Goal: Participate in discussion

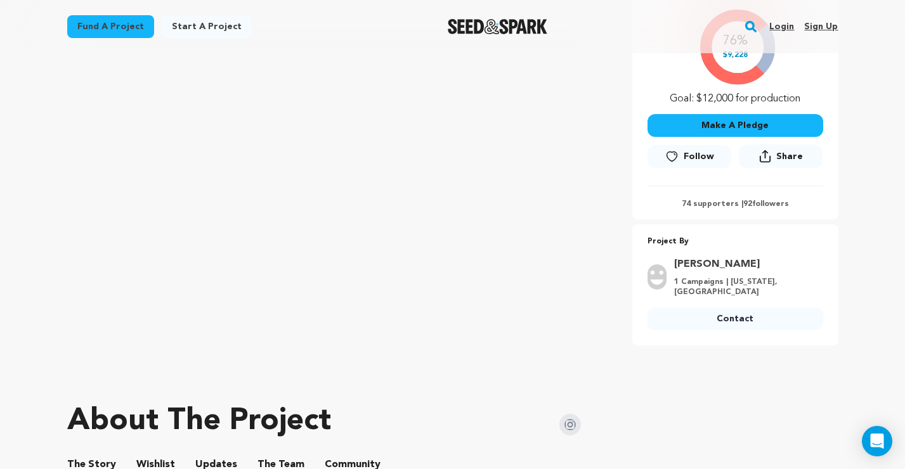
scroll to position [460, 0]
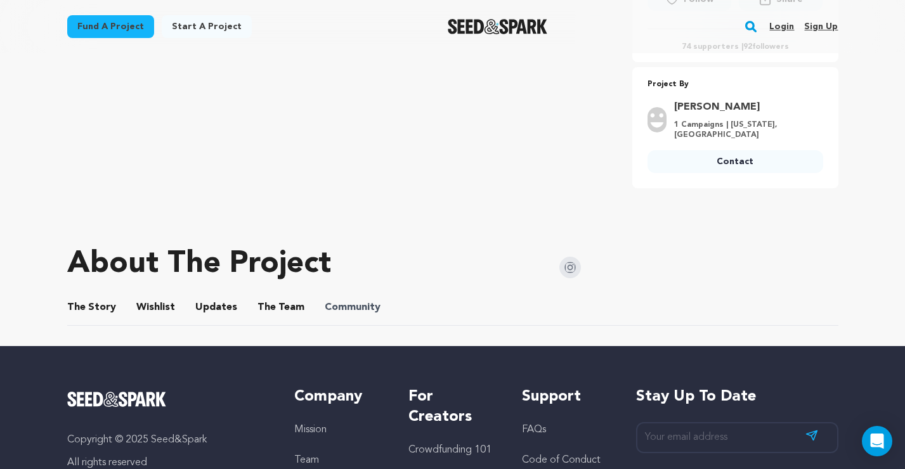
click at [360, 300] on span "Community" at bounding box center [353, 307] width 56 height 15
click at [358, 304] on button "Community" at bounding box center [352, 310] width 30 height 30
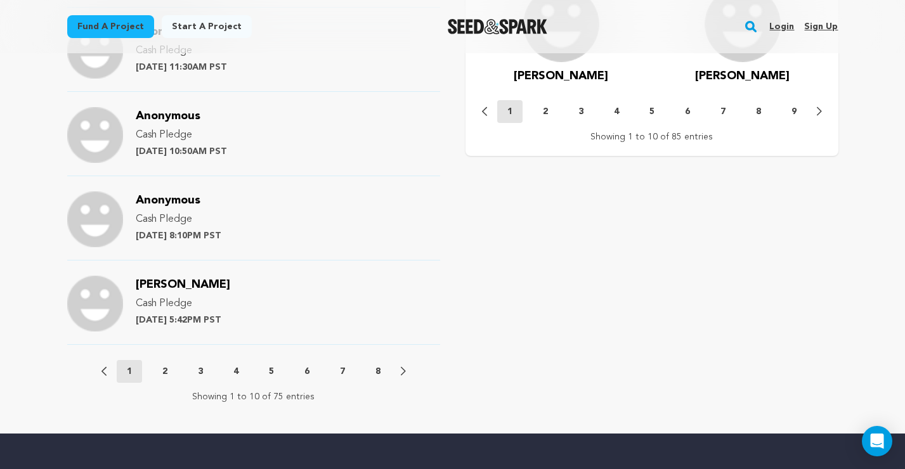
scroll to position [1411, 0]
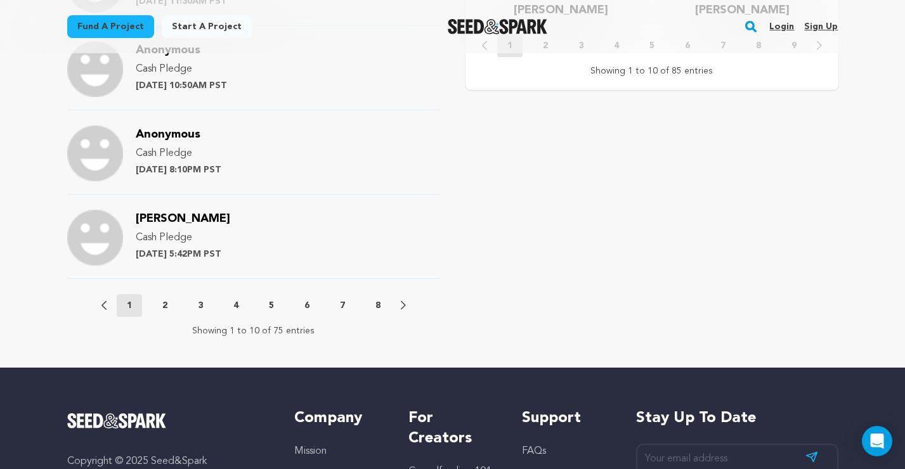
click at [163, 303] on p "2" at bounding box center [164, 305] width 5 height 13
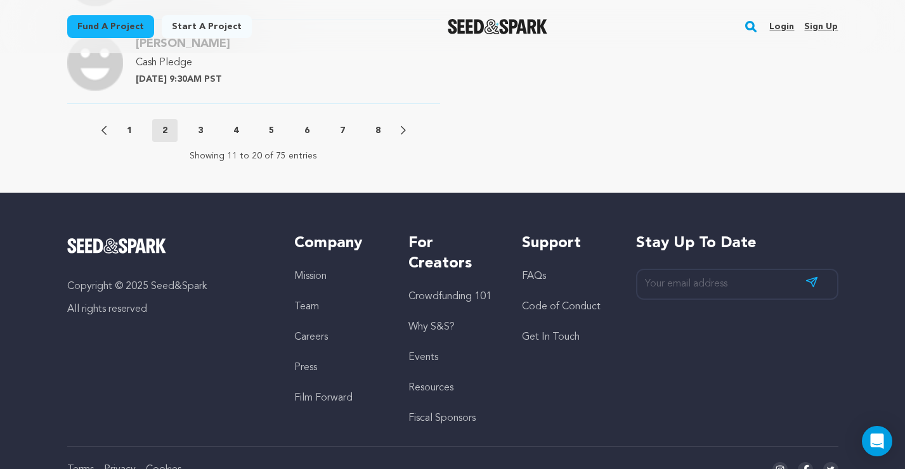
scroll to position [1609, 0]
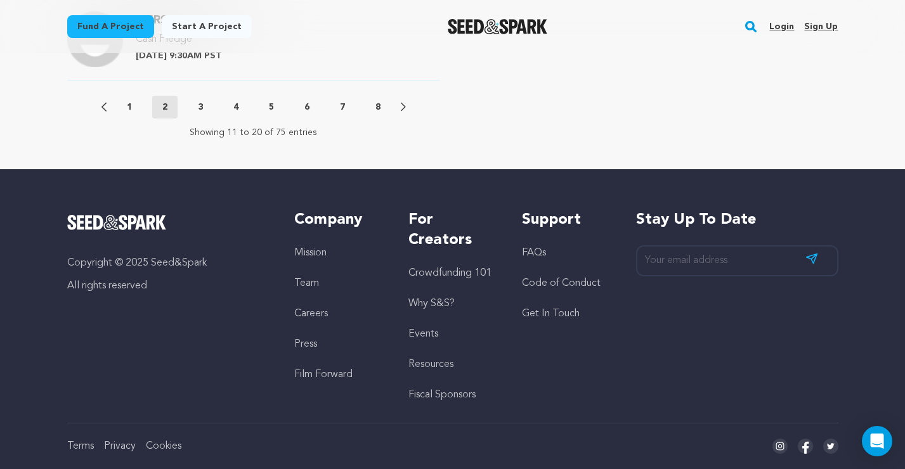
click at [377, 110] on p "8" at bounding box center [377, 107] width 5 height 13
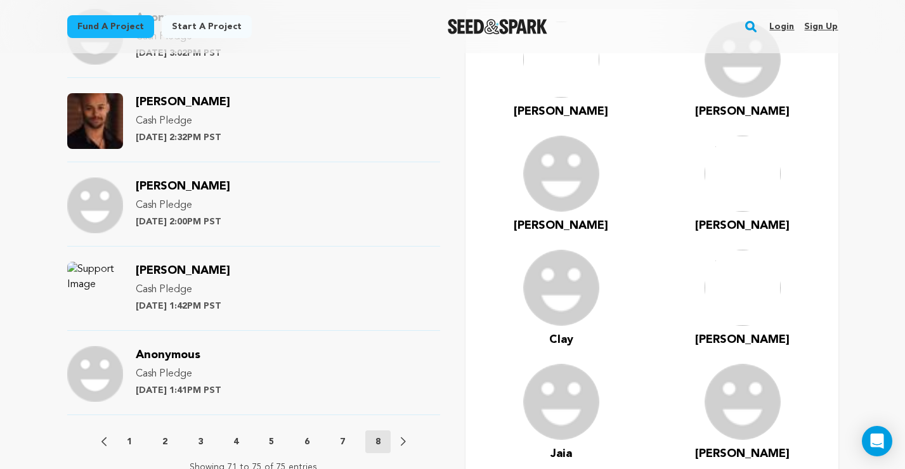
scroll to position [863, 0]
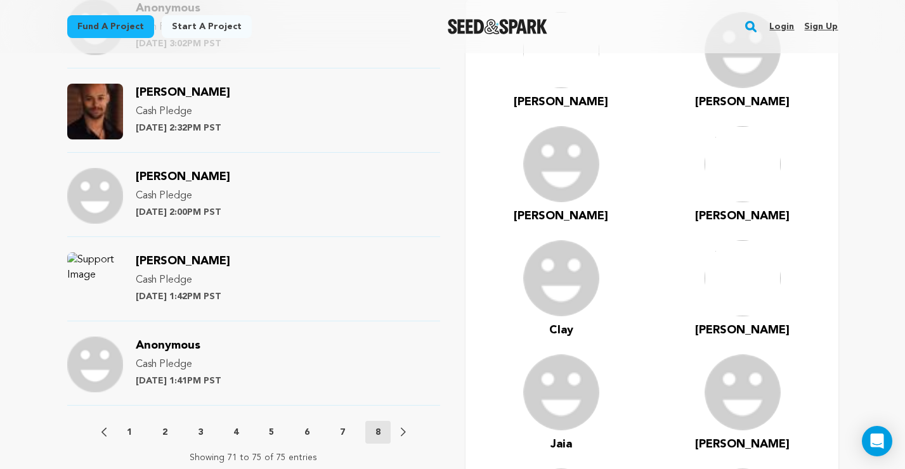
click at [344, 430] on p "7" at bounding box center [342, 432] width 5 height 13
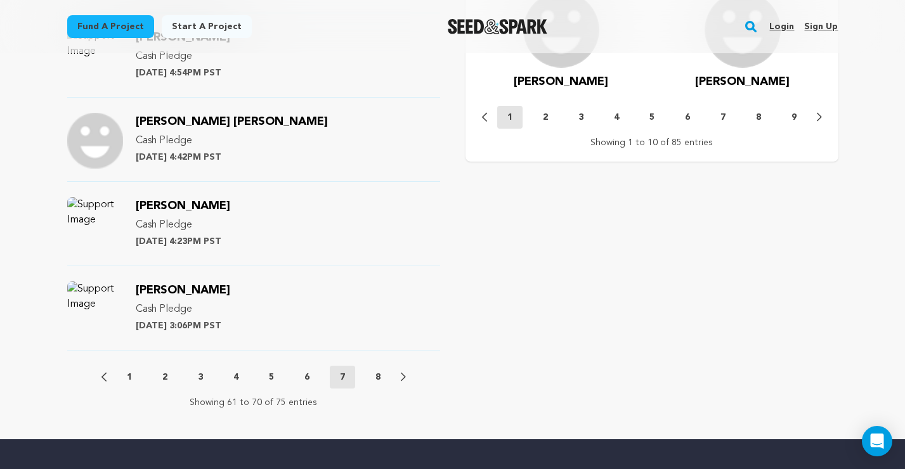
scroll to position [1455, 0]
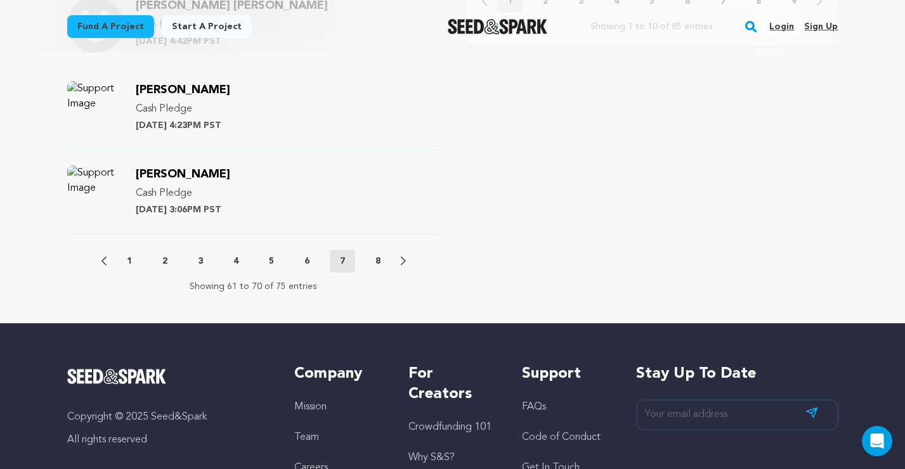
click at [304, 260] on p "6" at bounding box center [306, 261] width 5 height 13
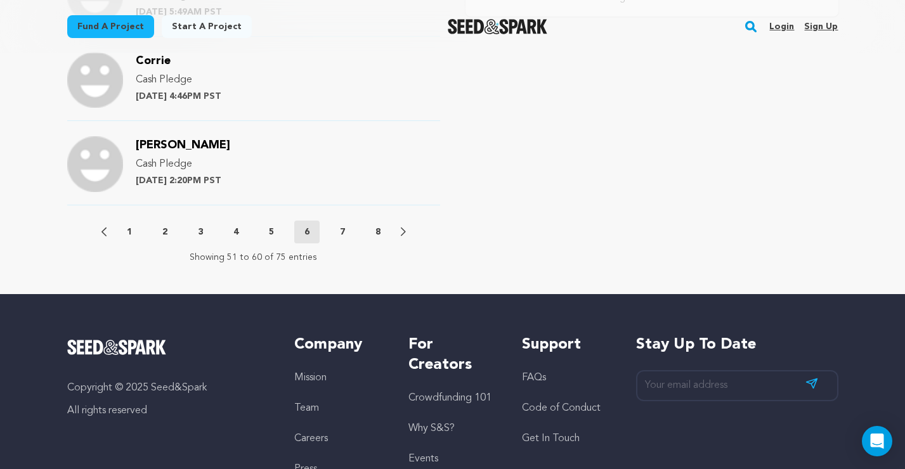
scroll to position [1464, 0]
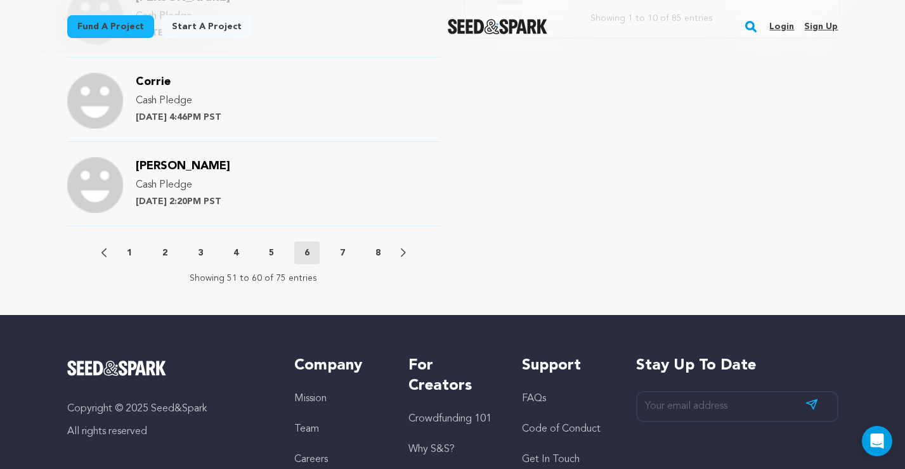
click at [274, 254] on button "5" at bounding box center [271, 253] width 25 height 13
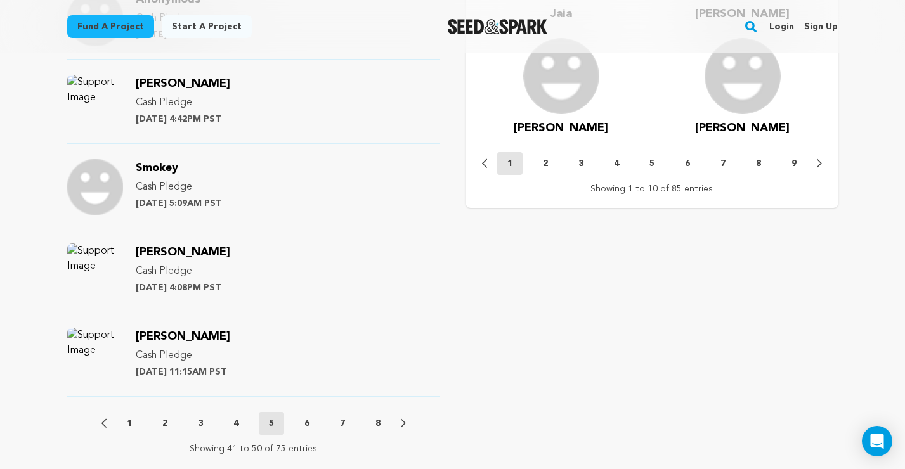
scroll to position [1318, 0]
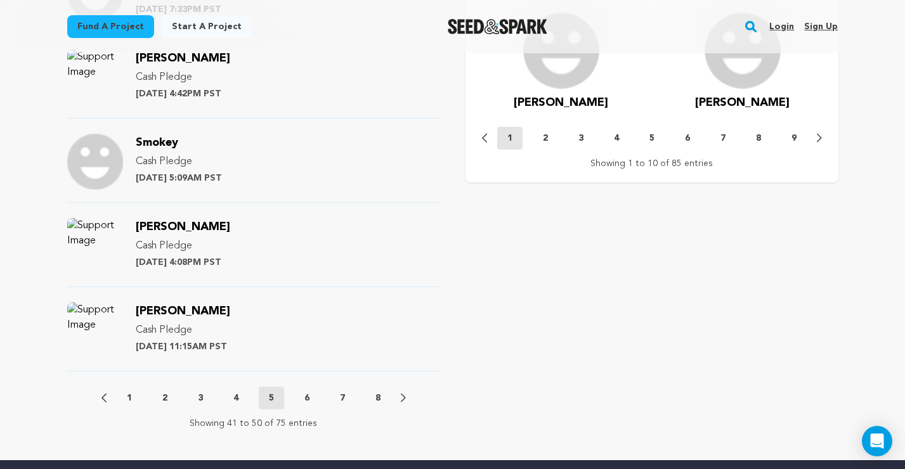
click at [307, 394] on p "6" at bounding box center [306, 398] width 5 height 13
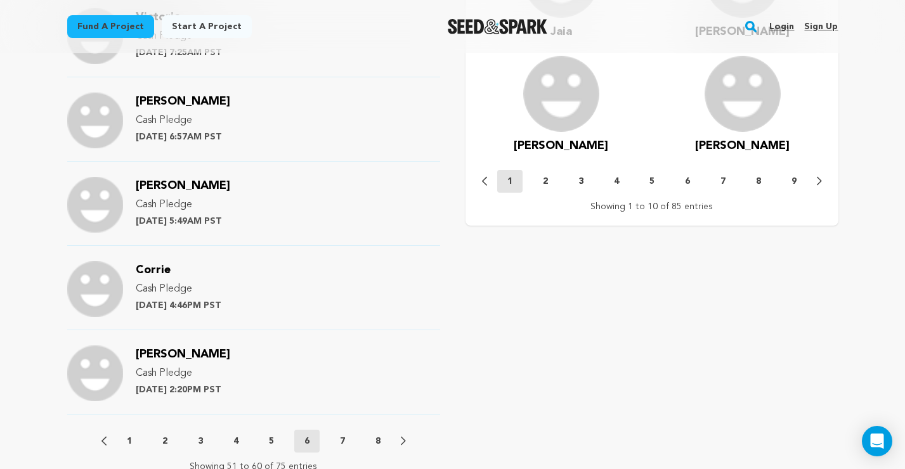
scroll to position [1401, 0]
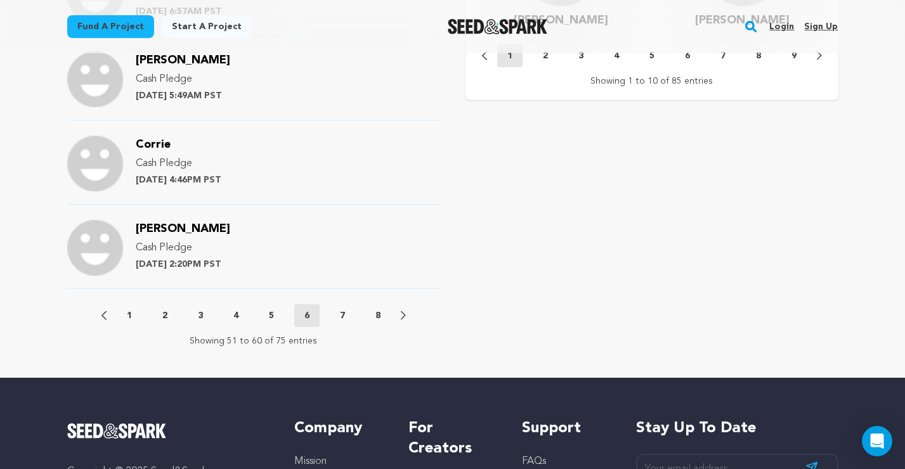
click at [342, 312] on p "7" at bounding box center [342, 315] width 5 height 13
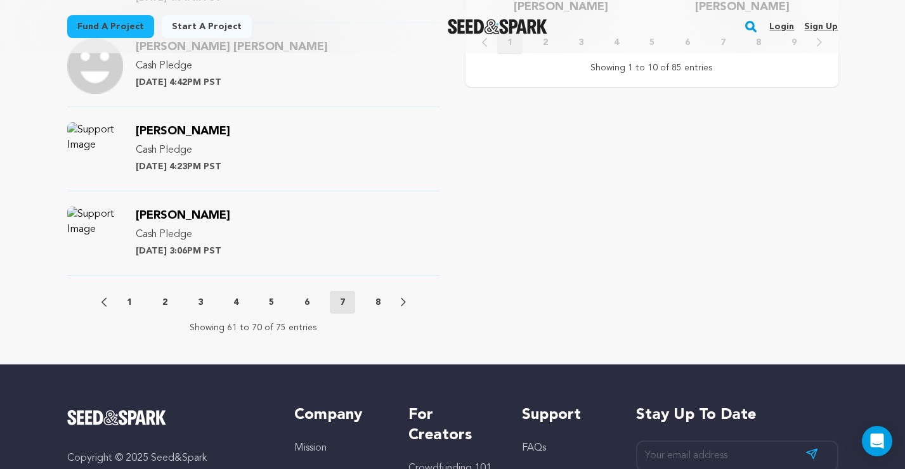
scroll to position [1449, 0]
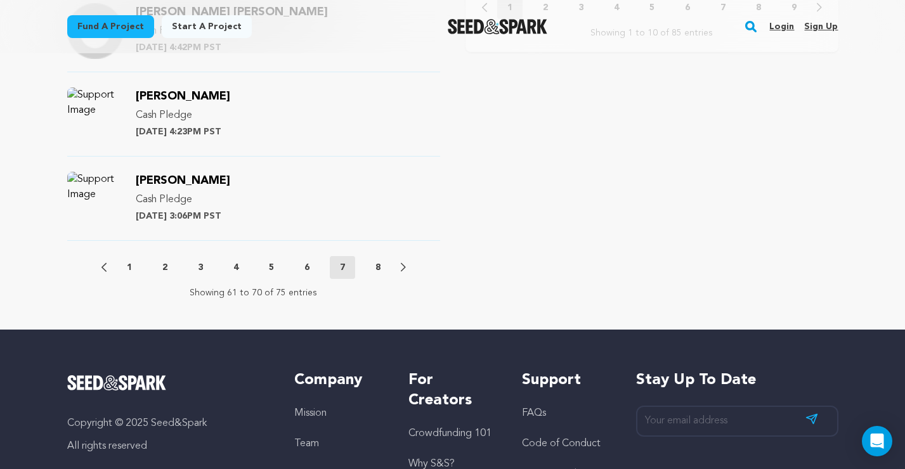
click at [307, 264] on p "6" at bounding box center [306, 267] width 5 height 13
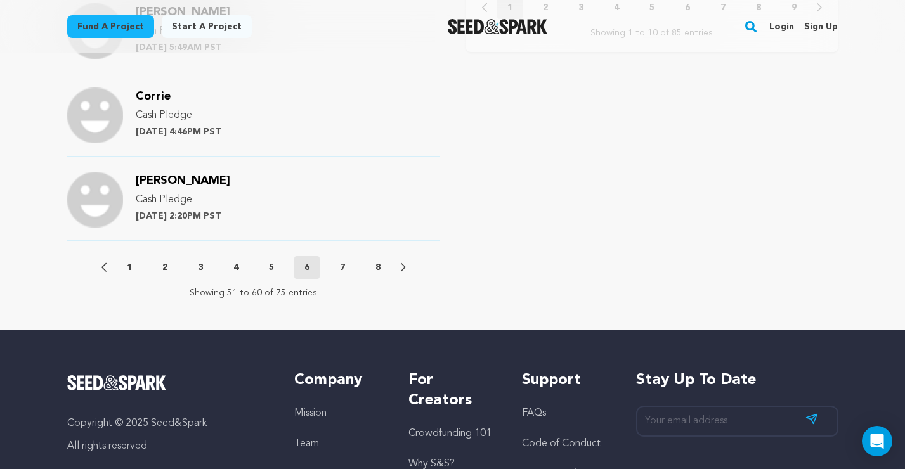
click at [273, 267] on p "5" at bounding box center [271, 267] width 5 height 13
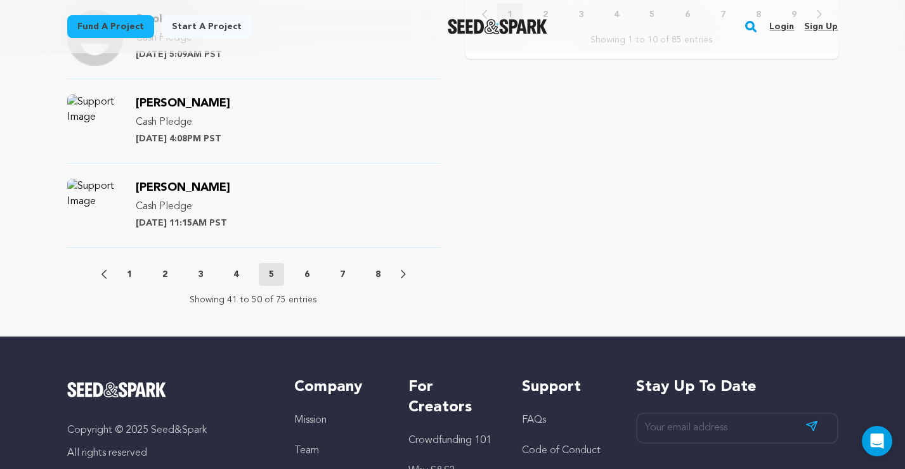
scroll to position [1467, 0]
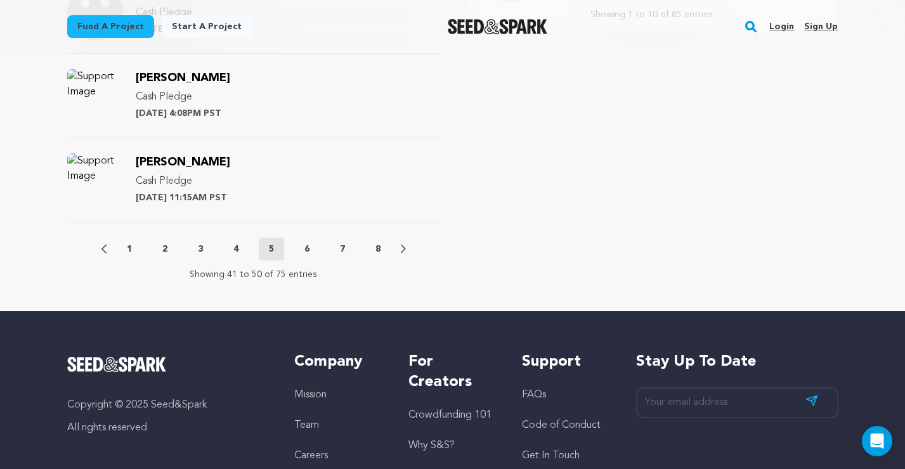
click at [238, 250] on p "4" at bounding box center [235, 249] width 5 height 13
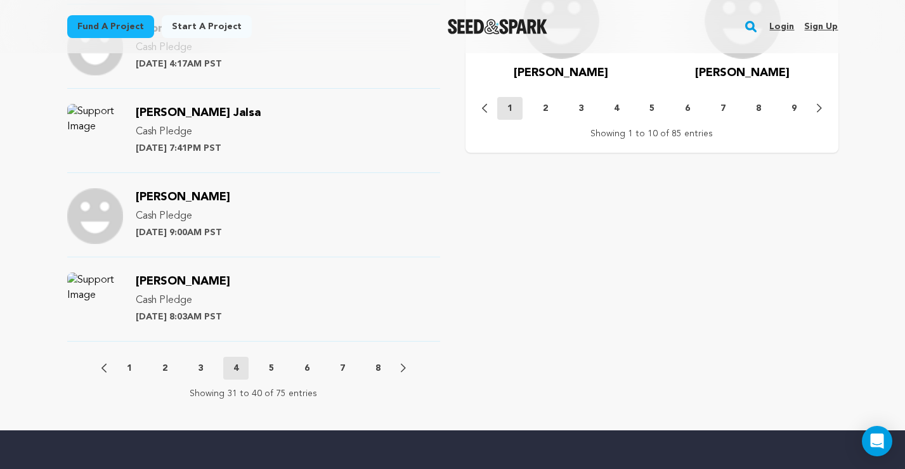
scroll to position [1436, 0]
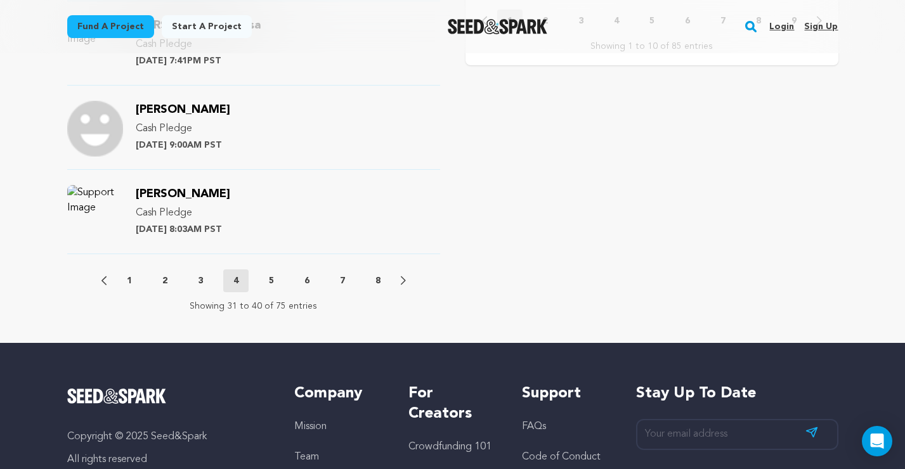
click at [200, 276] on p "3" at bounding box center [200, 280] width 5 height 13
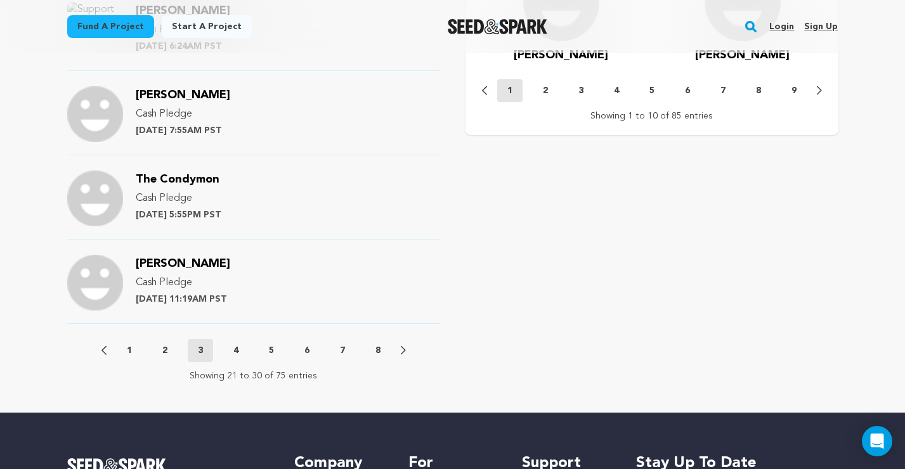
scroll to position [1374, 0]
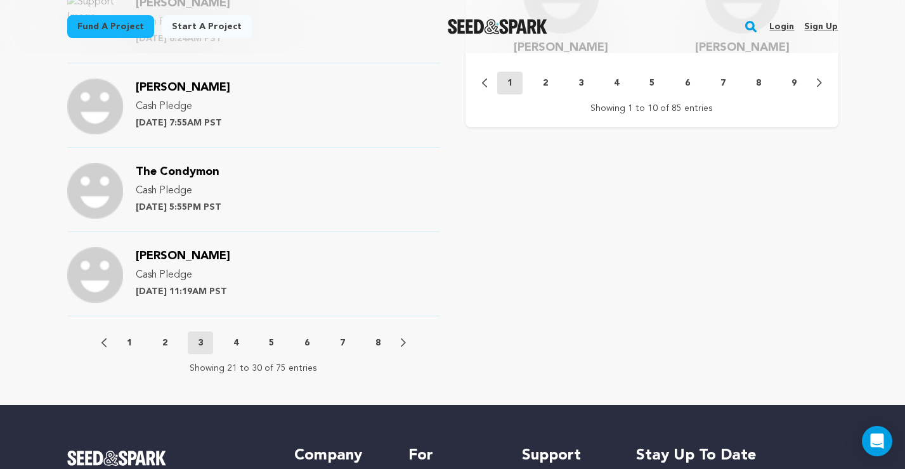
click at [163, 338] on p "2" at bounding box center [164, 343] width 5 height 13
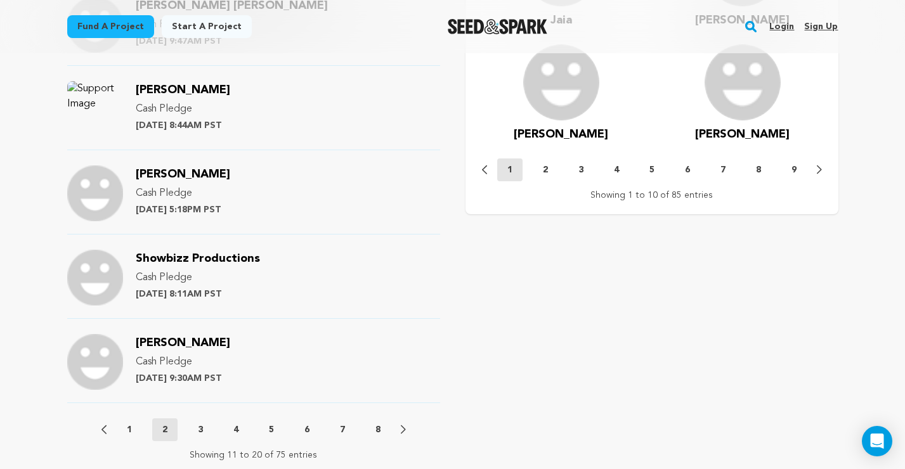
scroll to position [1305, 0]
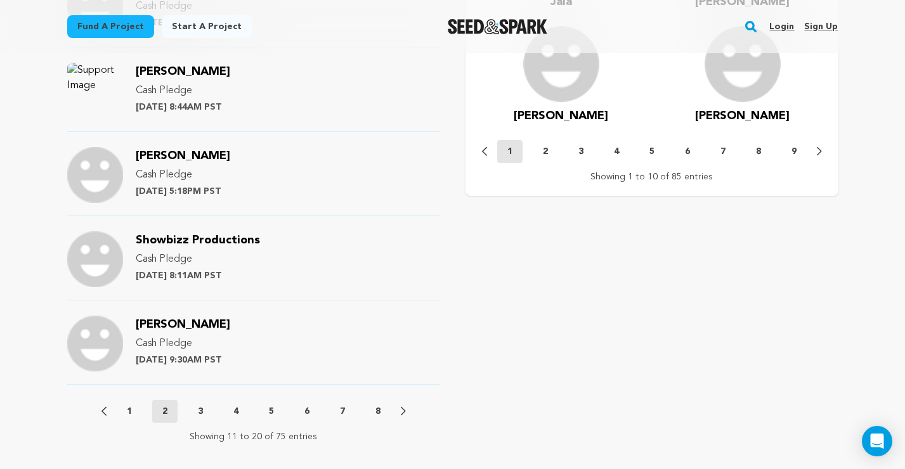
click at [134, 409] on button "1" at bounding box center [129, 411] width 25 height 13
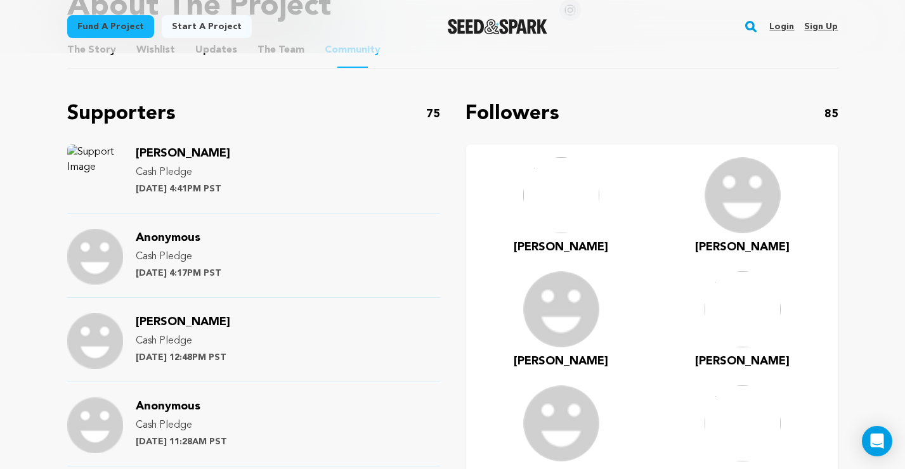
scroll to position [746, 0]
